Goal: Navigation & Orientation: Find specific page/section

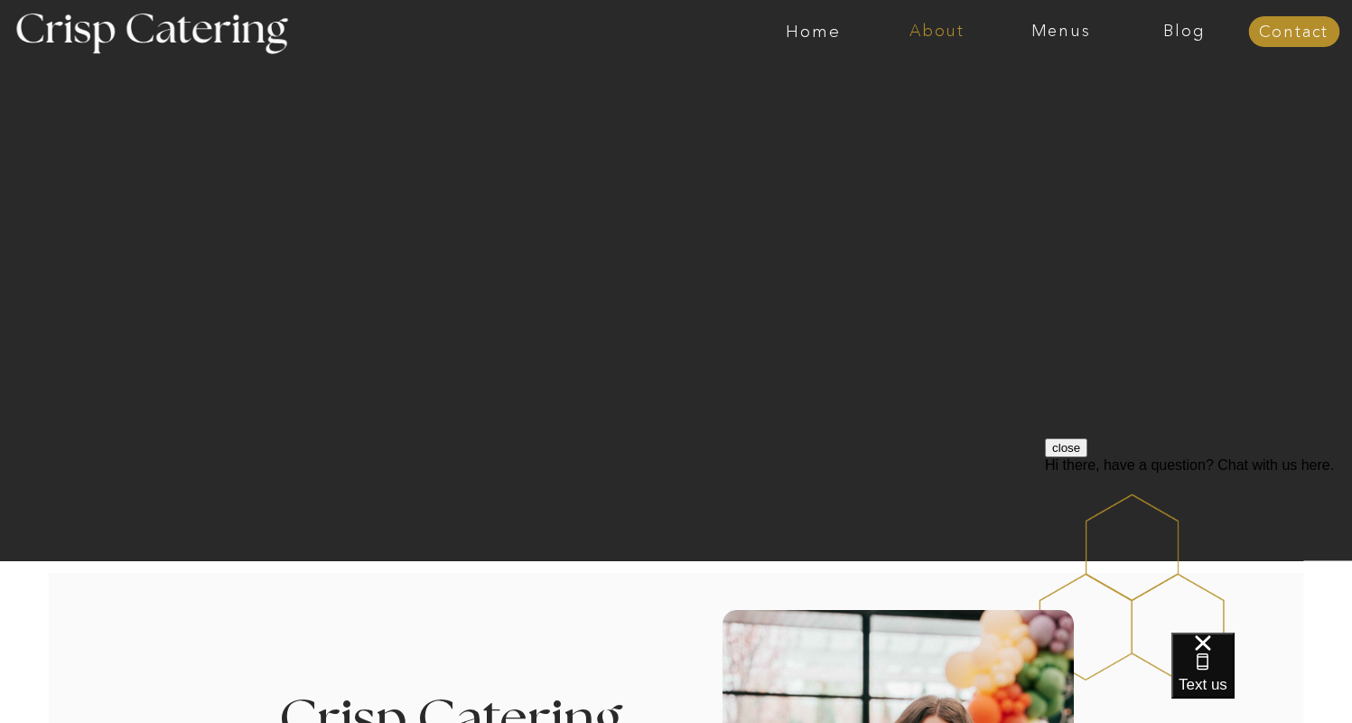
click at [909, 23] on nav "About" at bounding box center [937, 32] width 124 height 18
click at [908, 84] on nav "About Crisp" at bounding box center [943, 83] width 104 height 17
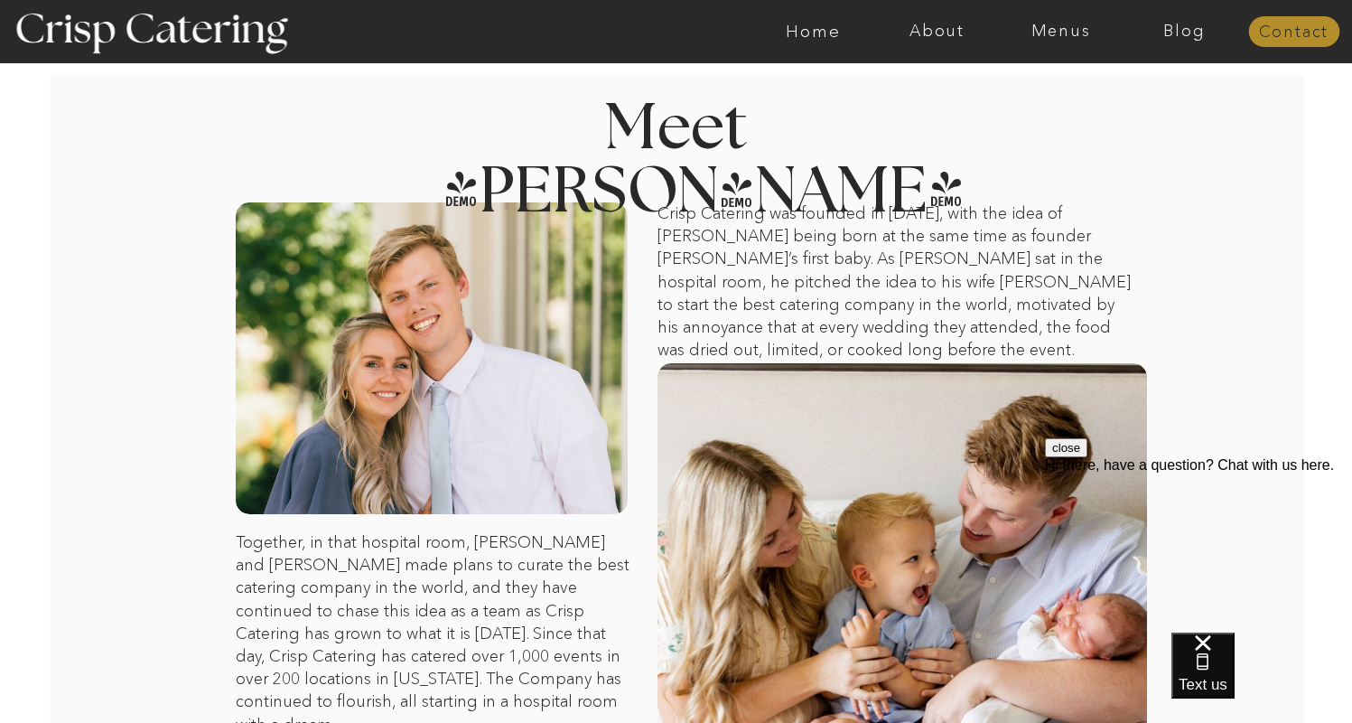
click at [1268, 30] on nav "Contact" at bounding box center [1293, 32] width 91 height 18
click at [1059, 27] on nav "Menus" at bounding box center [1061, 32] width 124 height 18
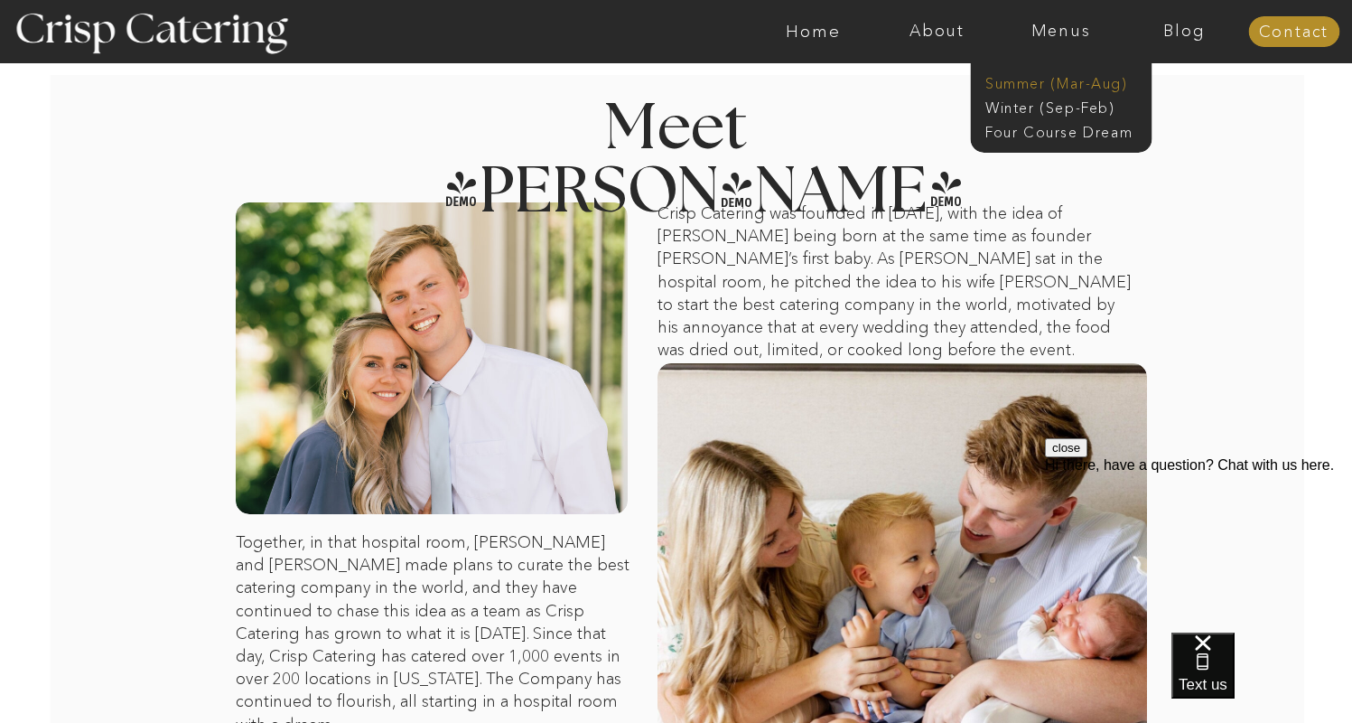
click at [1051, 76] on nav "Summer (Mar-Aug)" at bounding box center [1066, 81] width 162 height 17
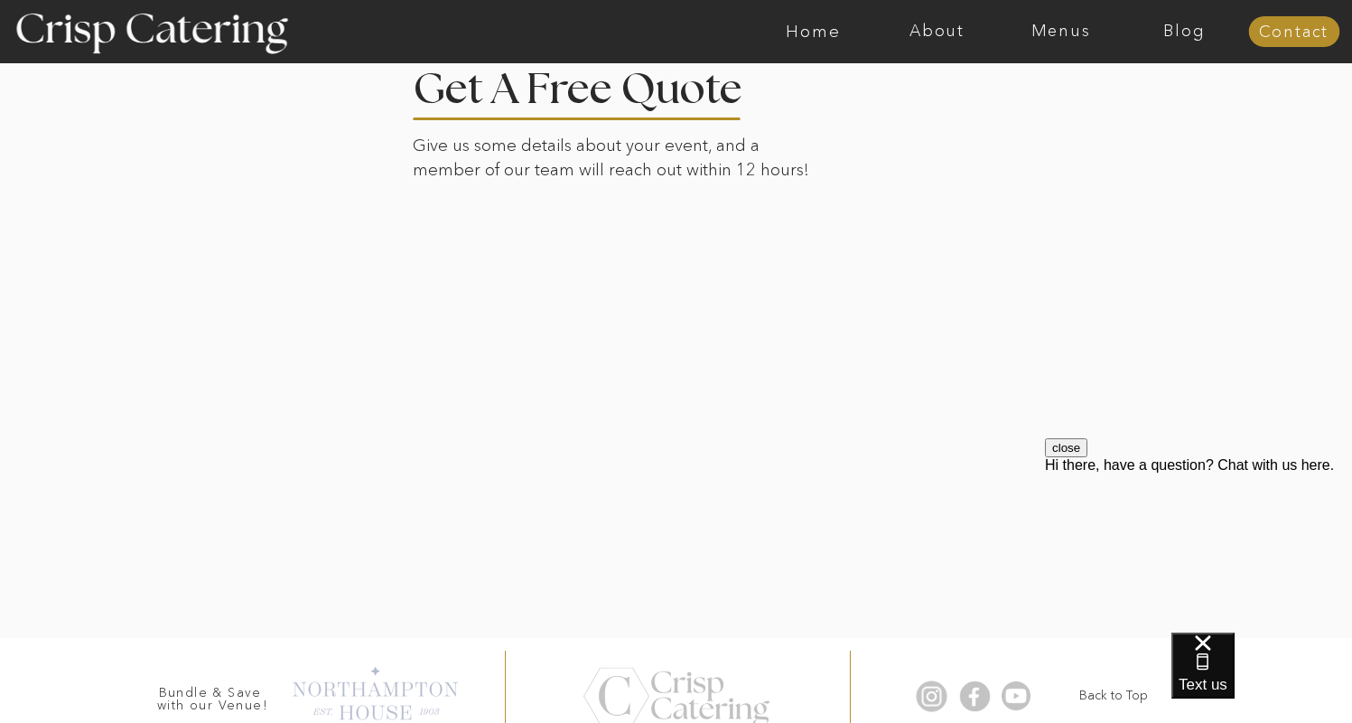
scroll to position [3751, 0]
